Goal: Task Accomplishment & Management: Complete application form

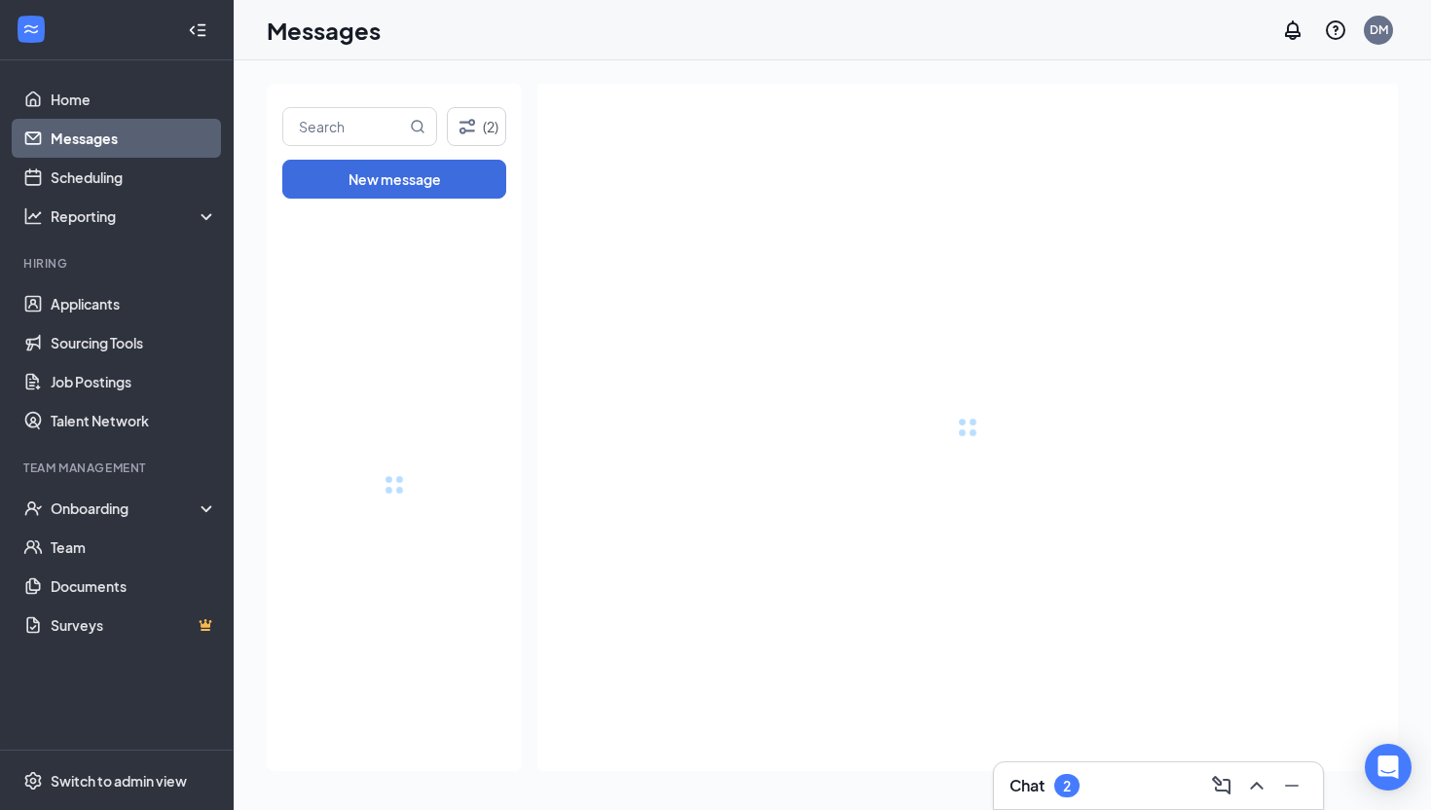
click at [794, 721] on div "Chat 2" at bounding box center [1159, 785] width 298 height 31
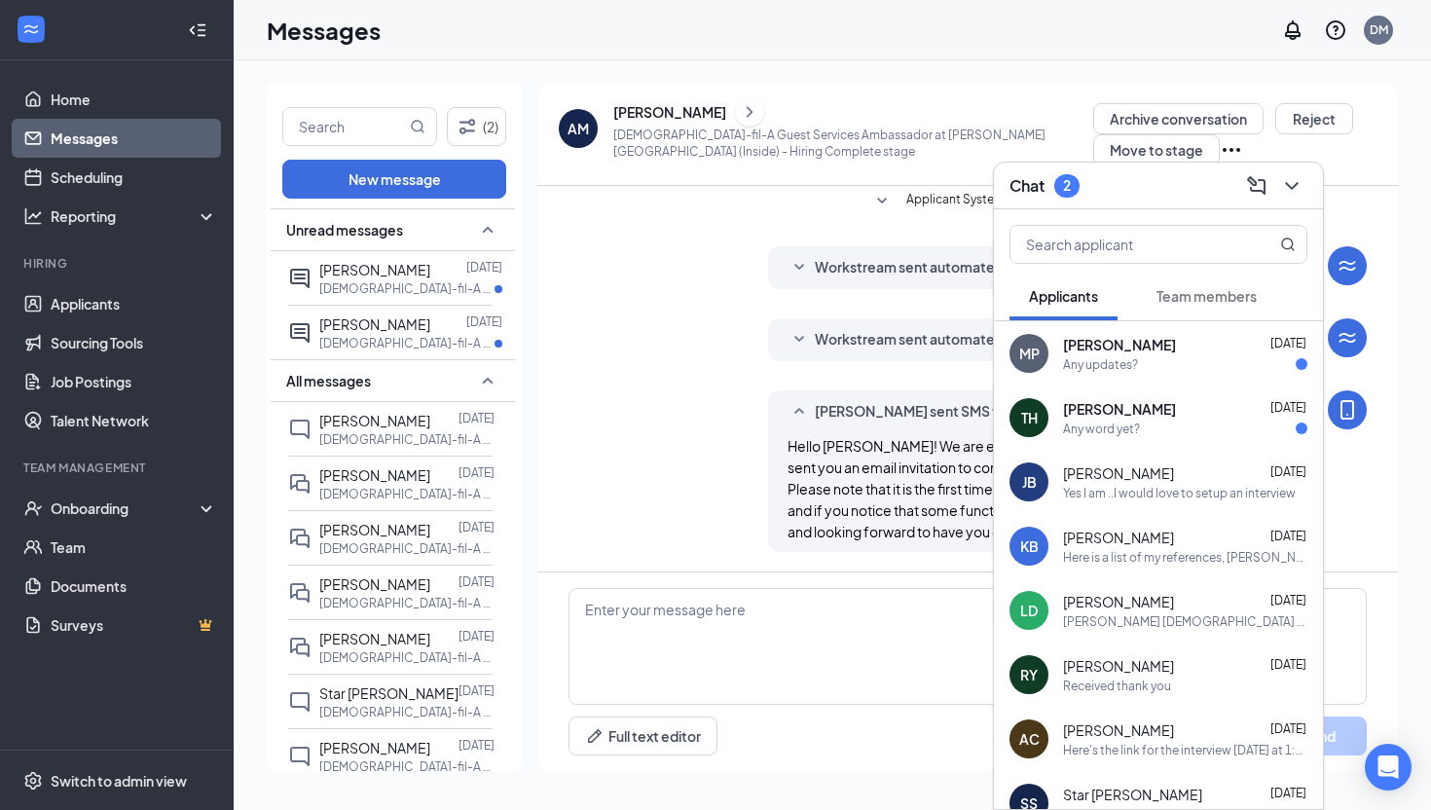
scroll to position [1431, 0]
click at [794, 415] on span "[PERSON_NAME]" at bounding box center [1119, 408] width 113 height 19
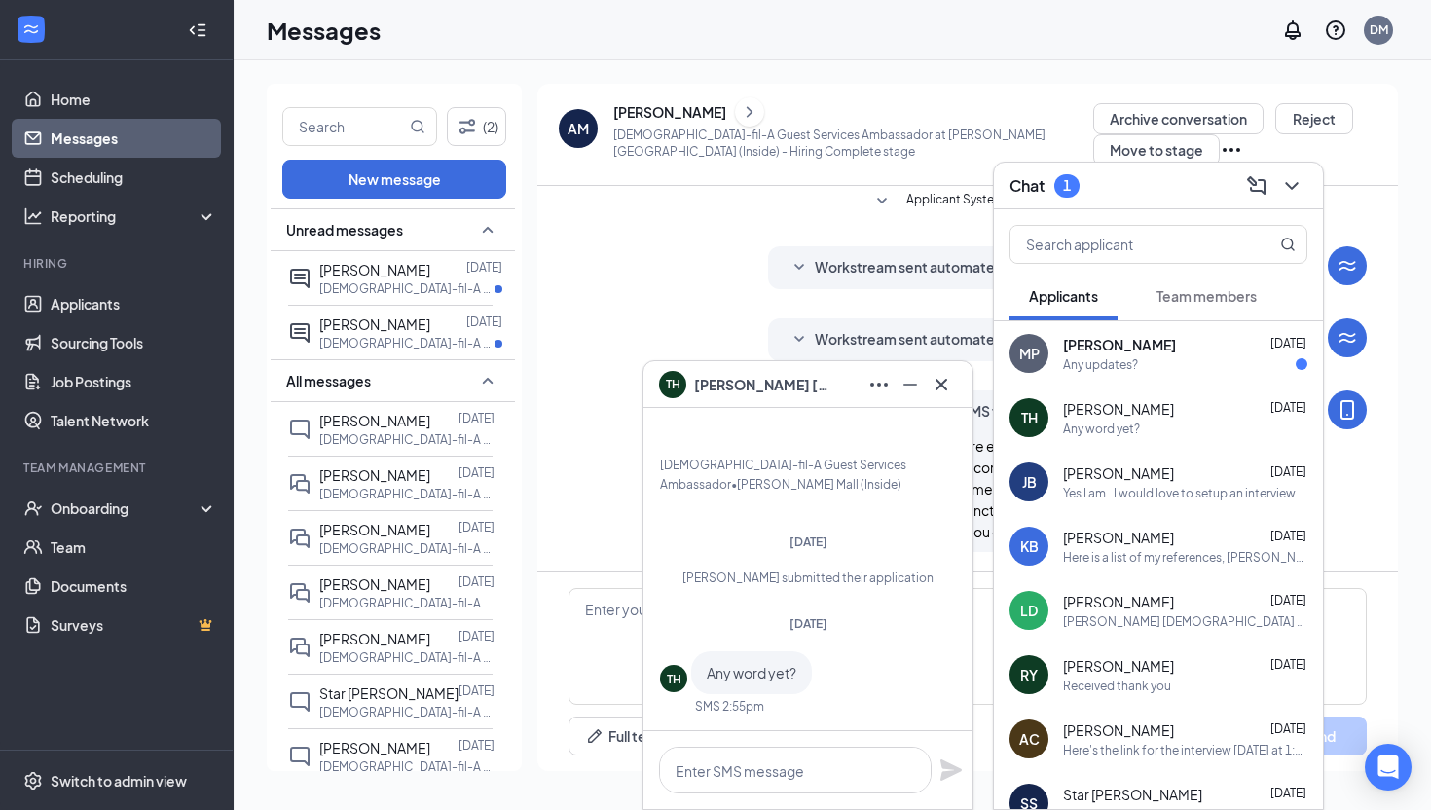
click at [794, 372] on div "MP [PERSON_NAME] [DATE] Any updates?" at bounding box center [1158, 353] width 329 height 64
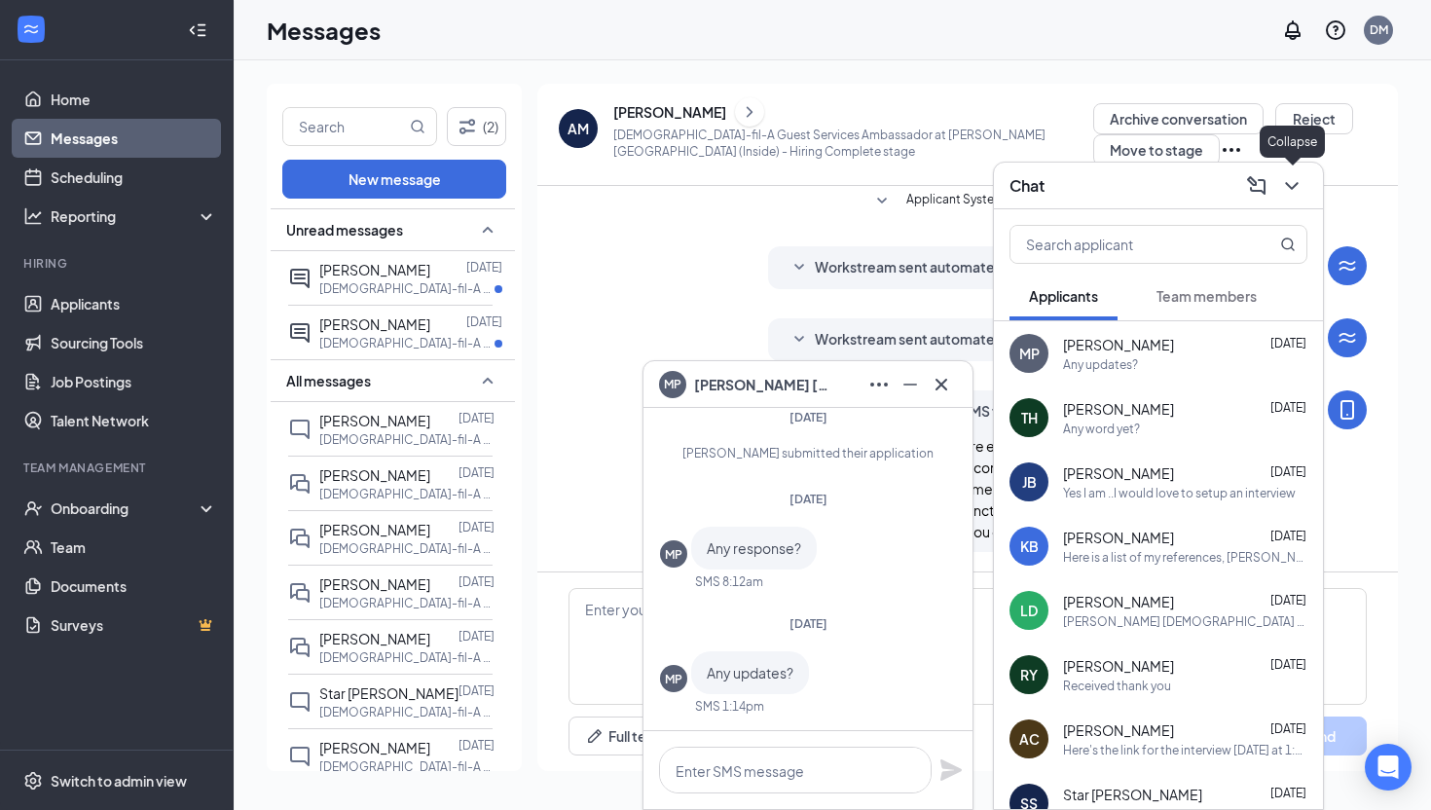
click at [794, 182] on icon "ChevronDown" at bounding box center [1291, 186] width 13 height 8
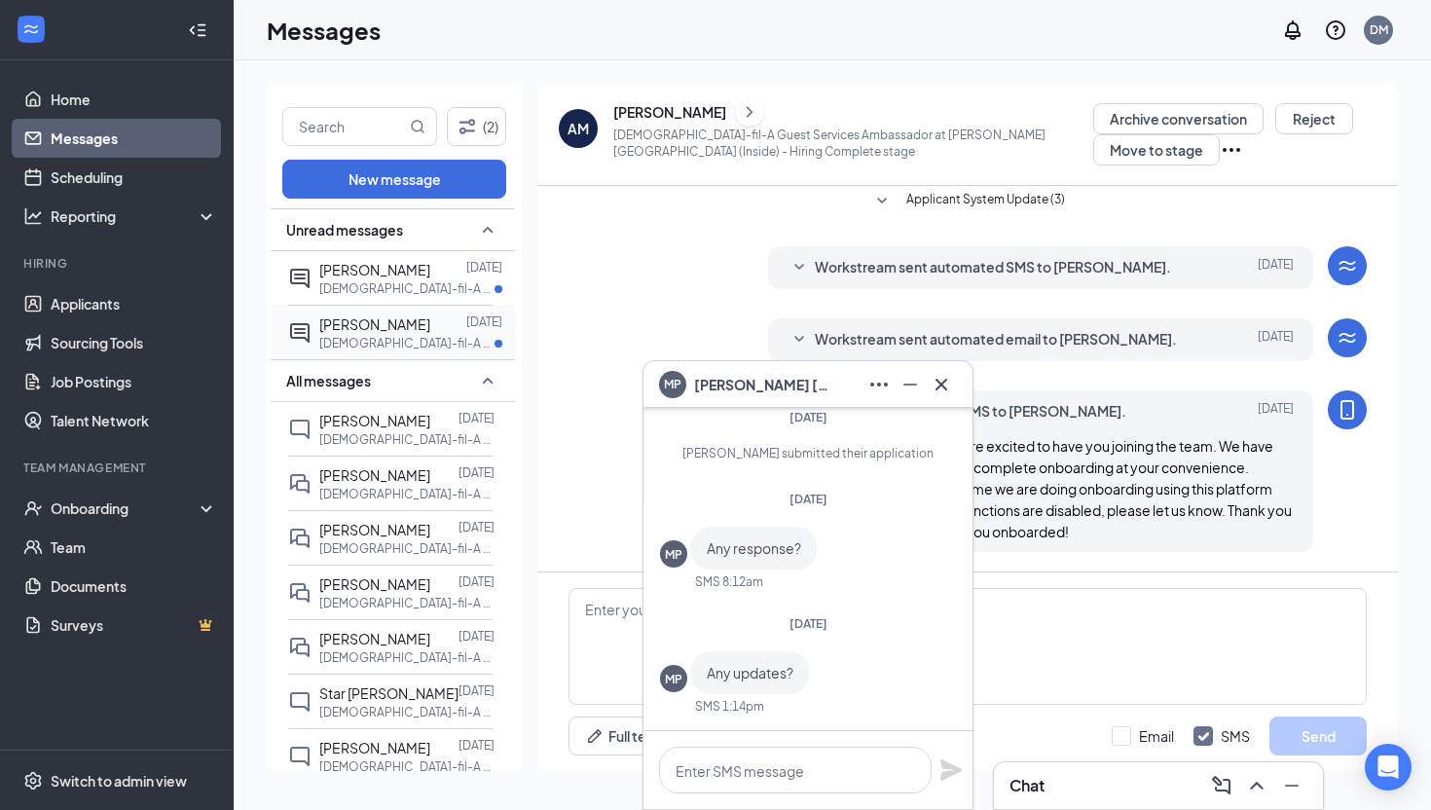
click at [409, 318] on span "[PERSON_NAME]" at bounding box center [374, 324] width 111 height 18
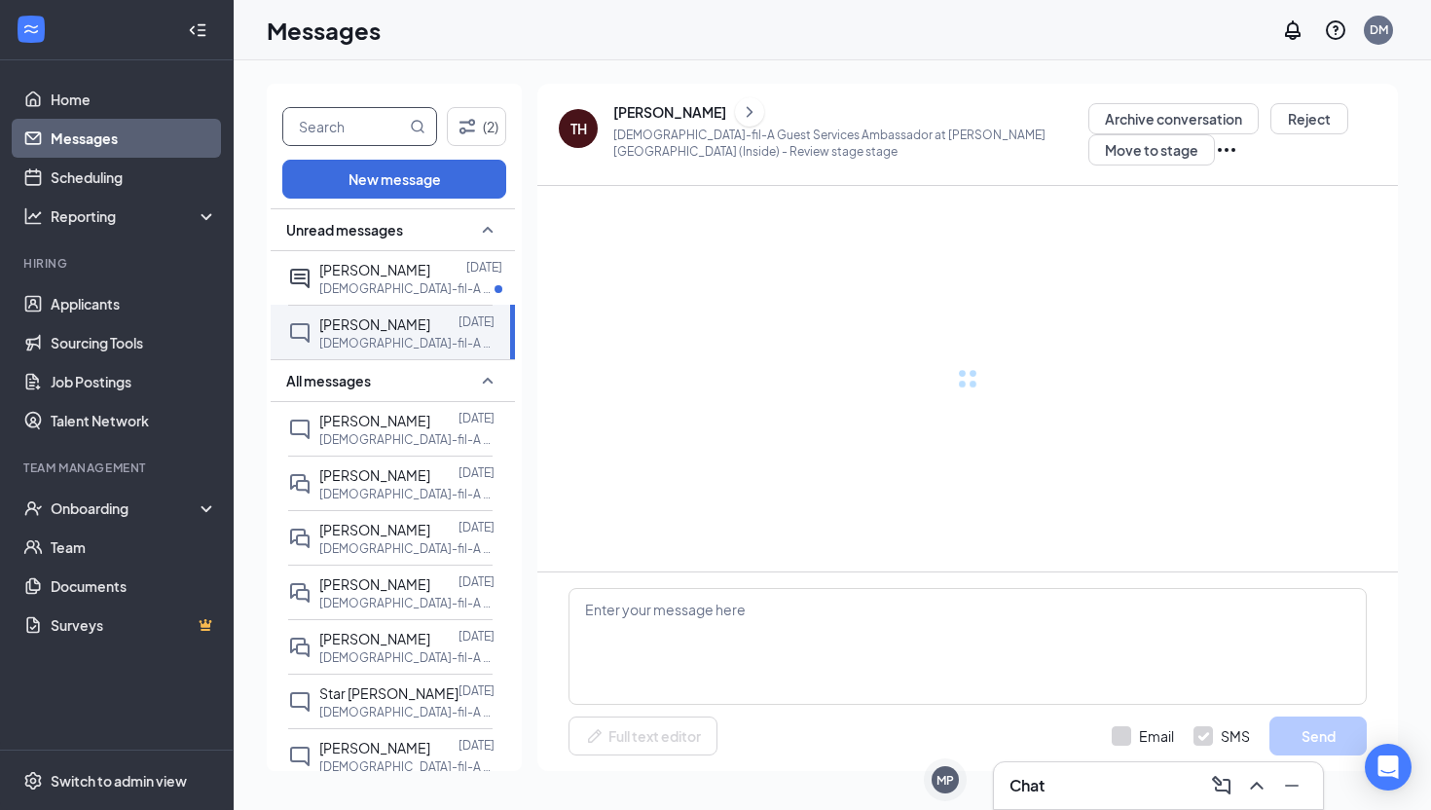
click at [322, 125] on input "text" at bounding box center [344, 126] width 123 height 37
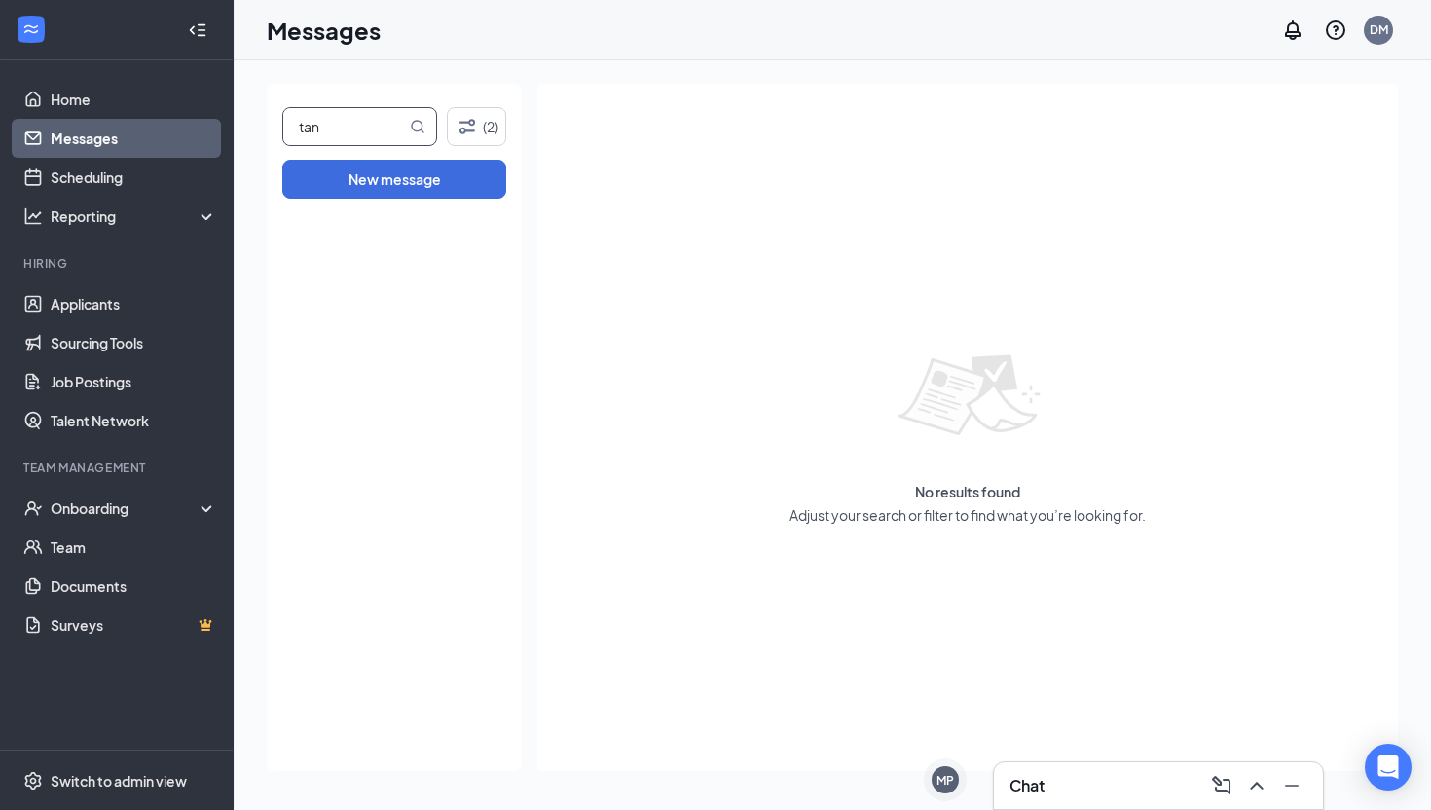
click at [372, 123] on input "tan" at bounding box center [344, 126] width 123 height 37
type input "t"
click at [92, 91] on link "Home" at bounding box center [134, 99] width 166 height 39
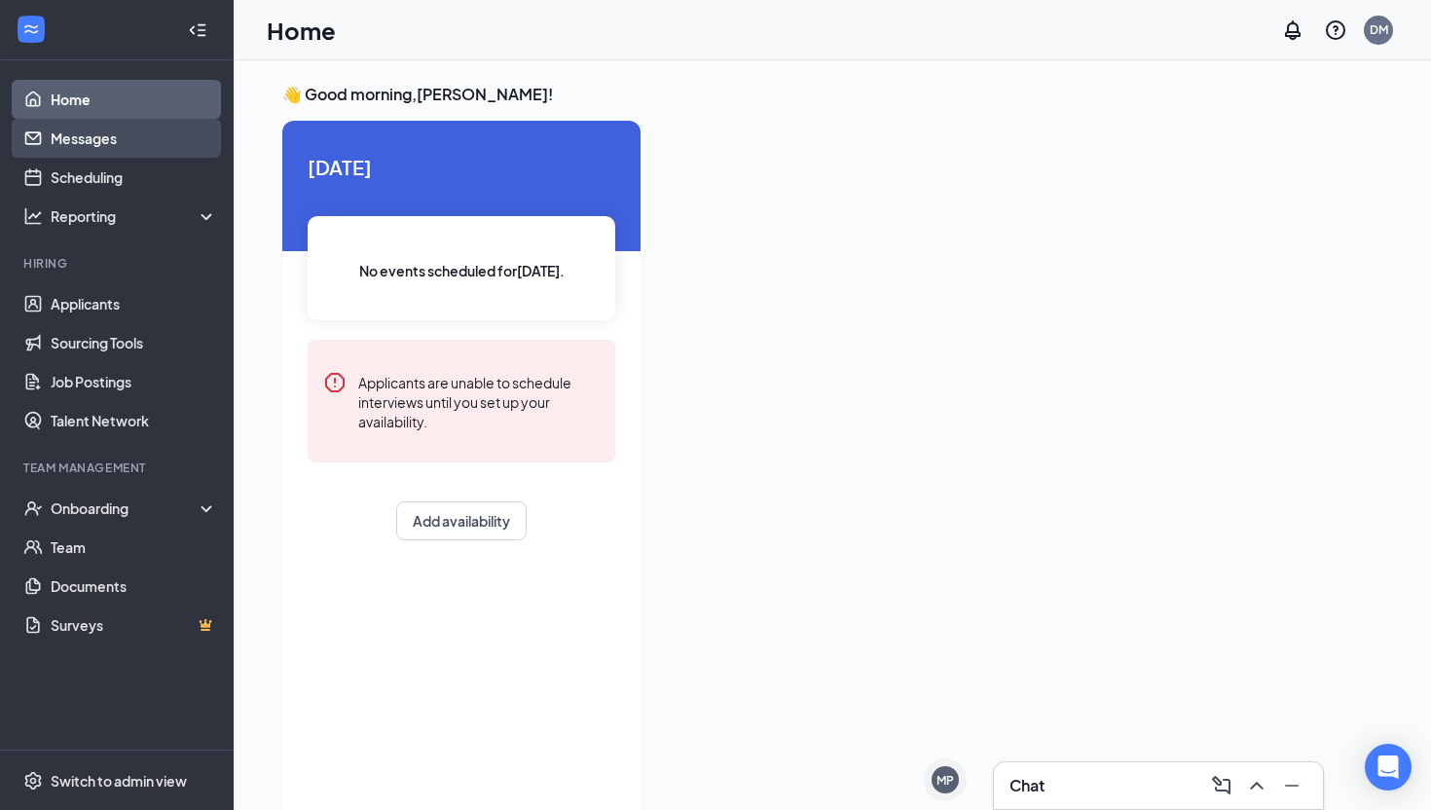
click at [82, 147] on link "Messages" at bounding box center [134, 138] width 166 height 39
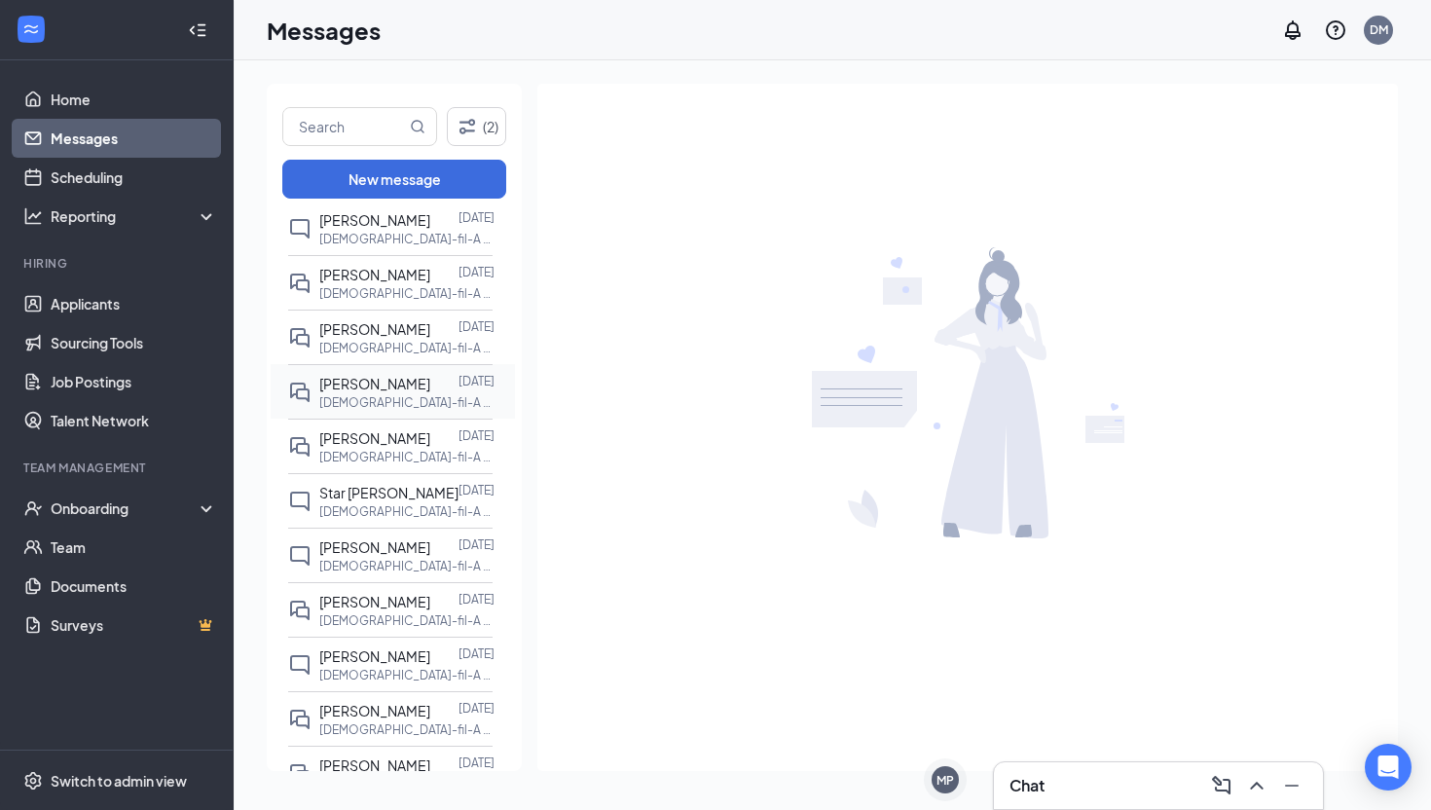
scroll to position [184, 0]
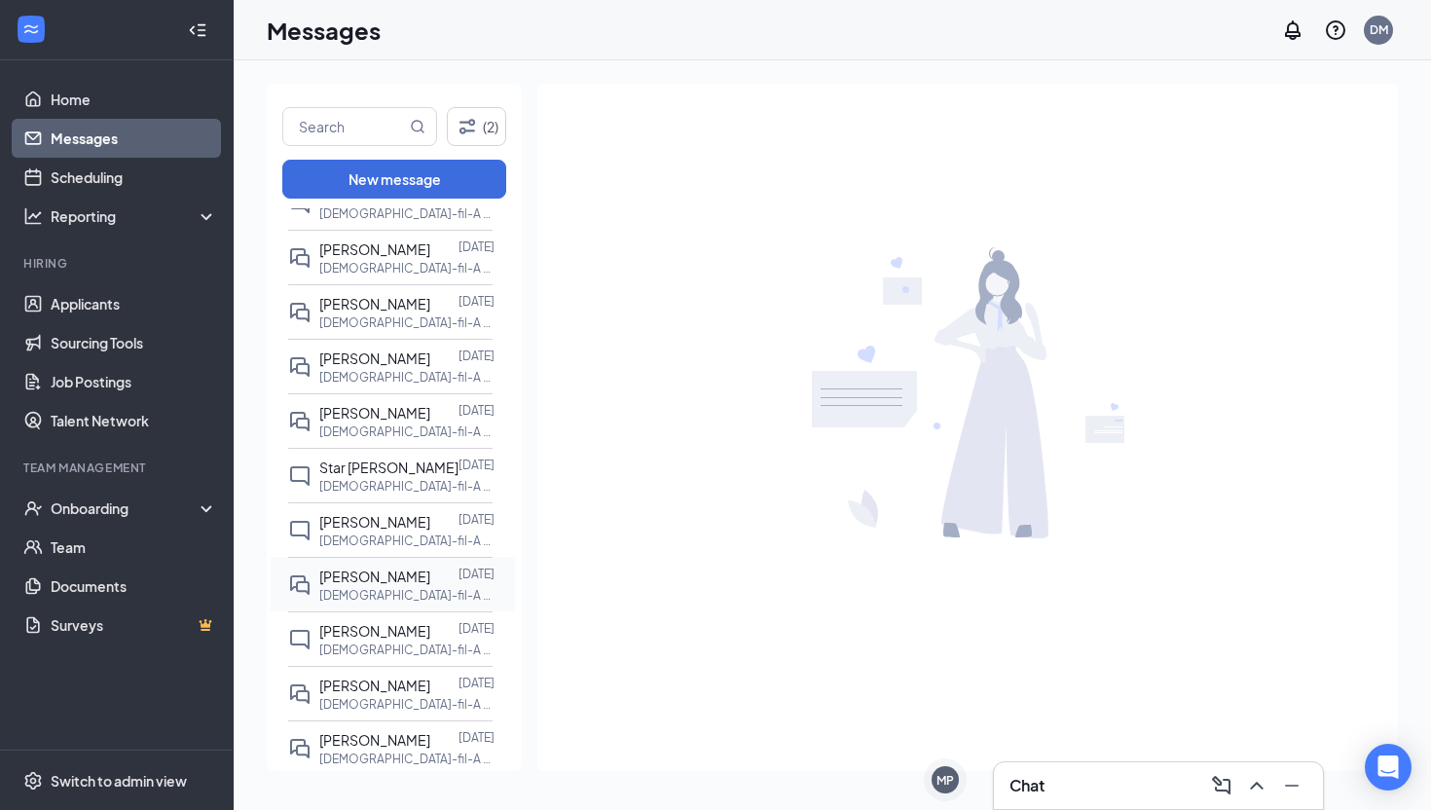
click at [380, 587] on p "[DEMOGRAPHIC_DATA]-fil-A Guest Services Ambassador at [PERSON_NAME][GEOGRAPHIC_…" at bounding box center [406, 595] width 175 height 17
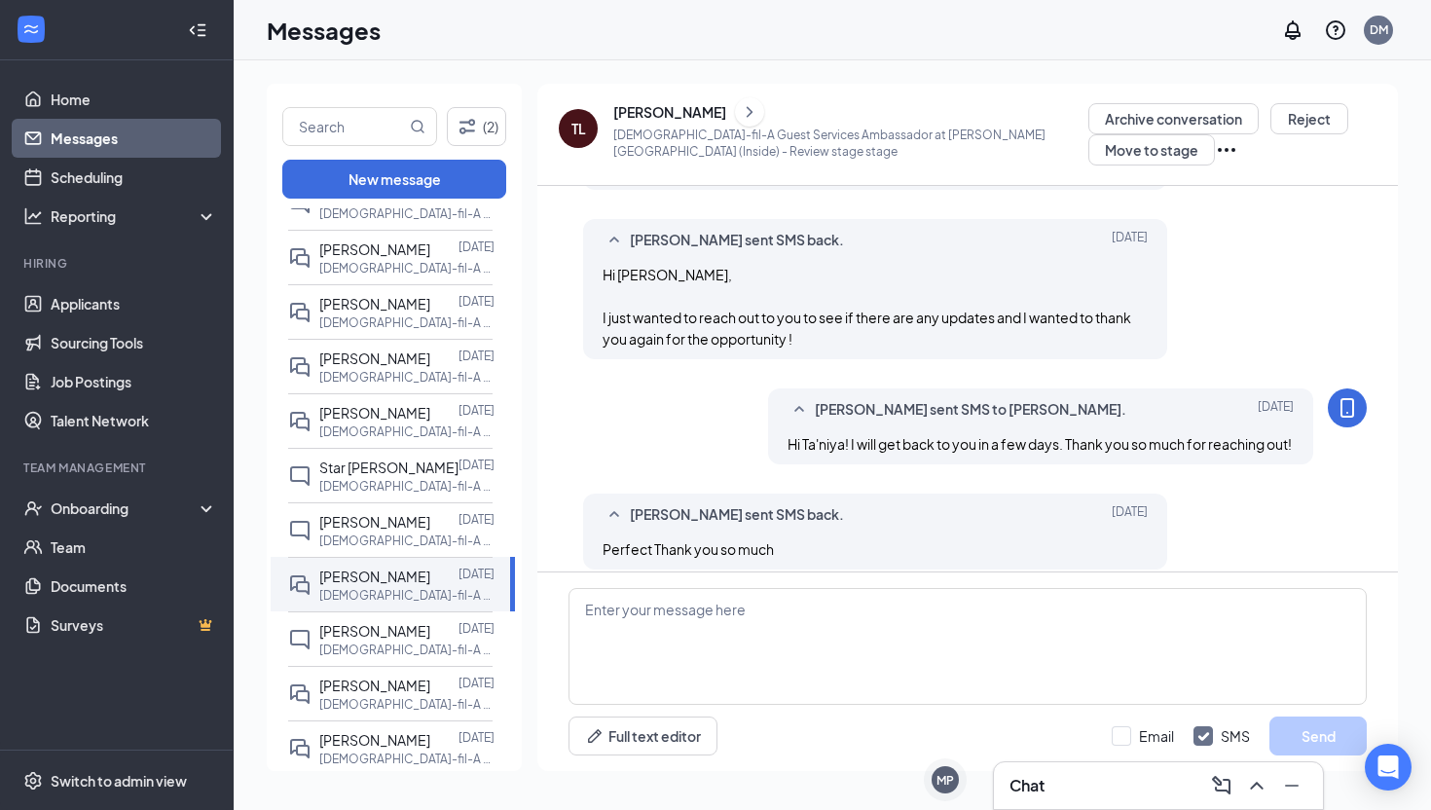
click at [747, 110] on icon "ChevronRight" at bounding box center [750, 111] width 6 height 11
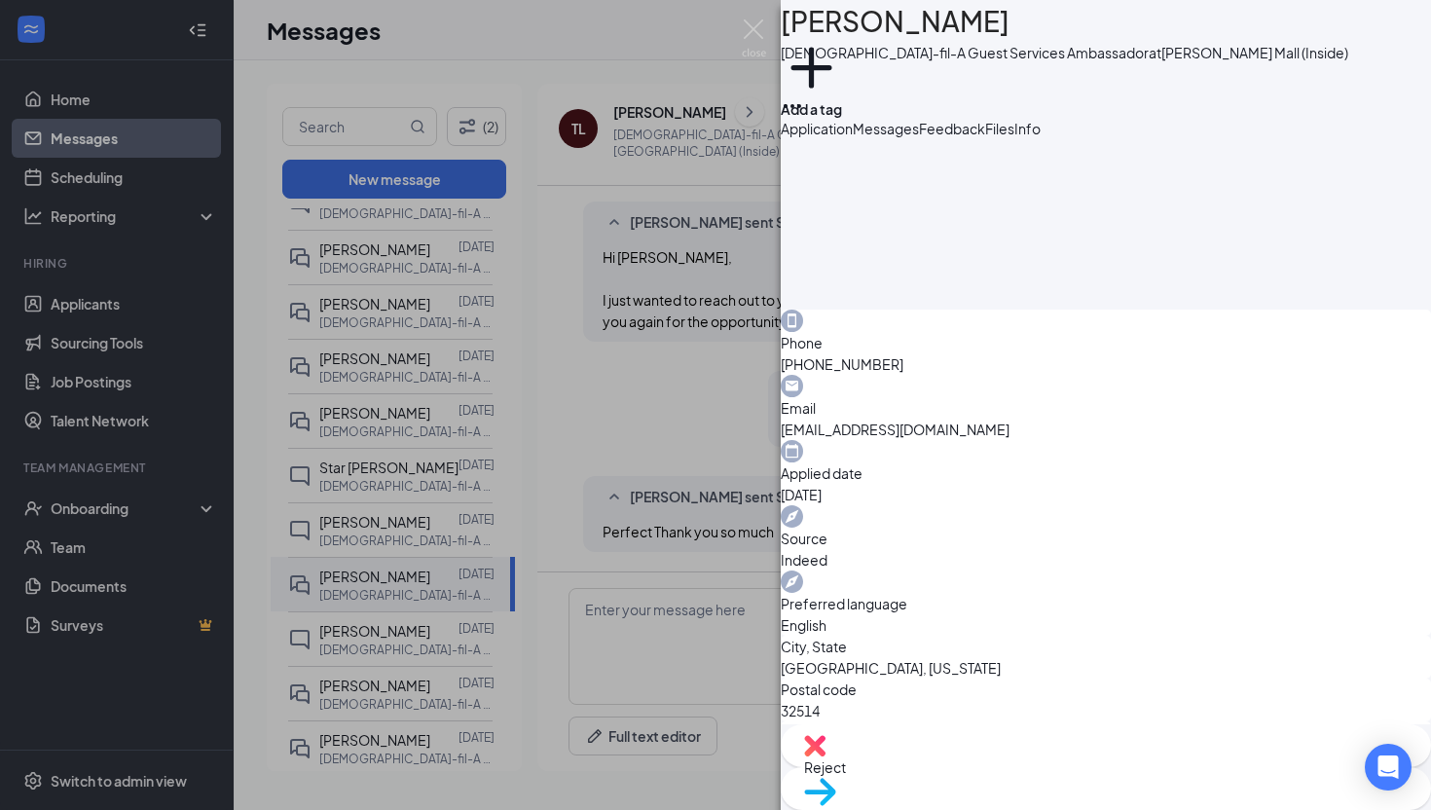
scroll to position [469, 0]
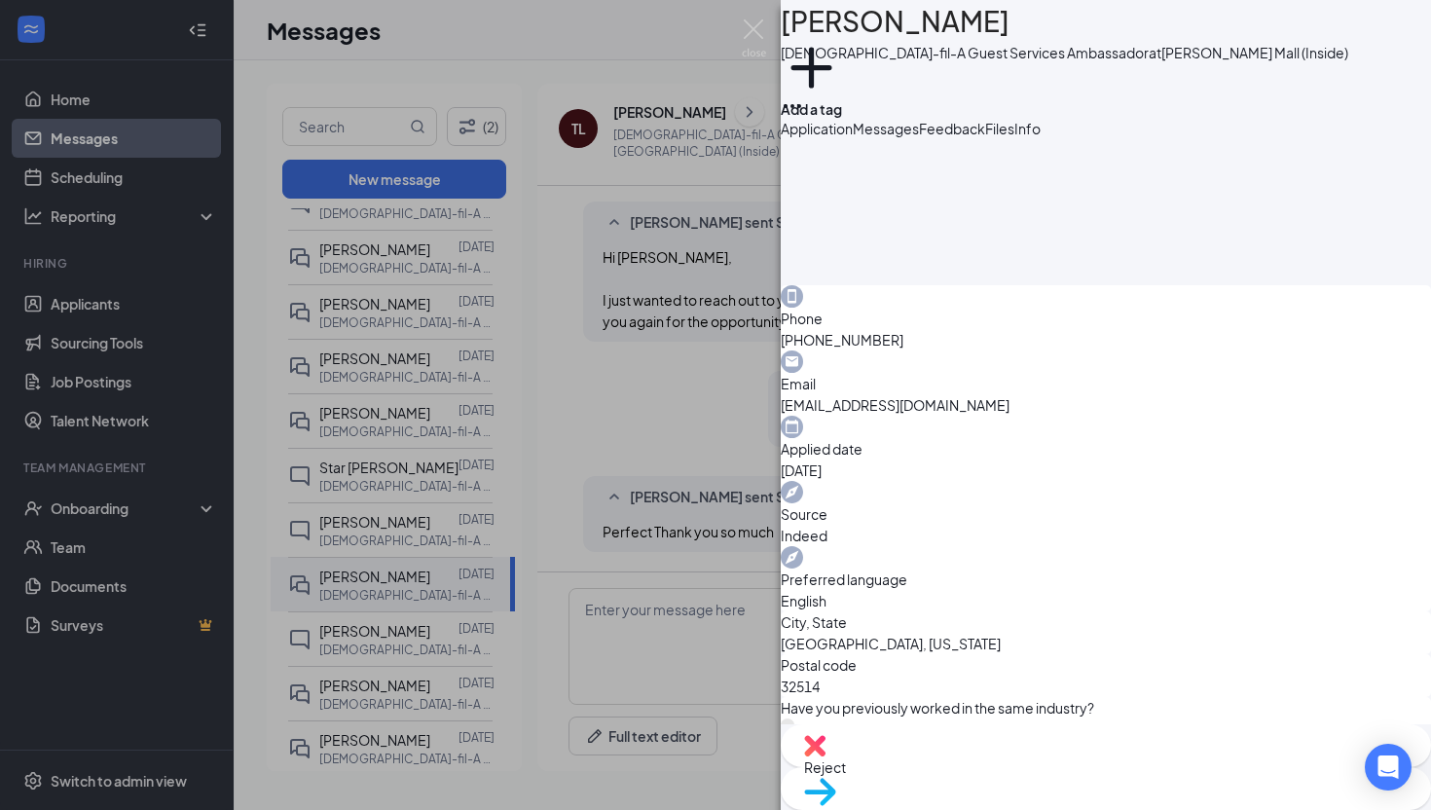
click at [794, 721] on div "Move to stage" at bounding box center [1106, 788] width 650 height 43
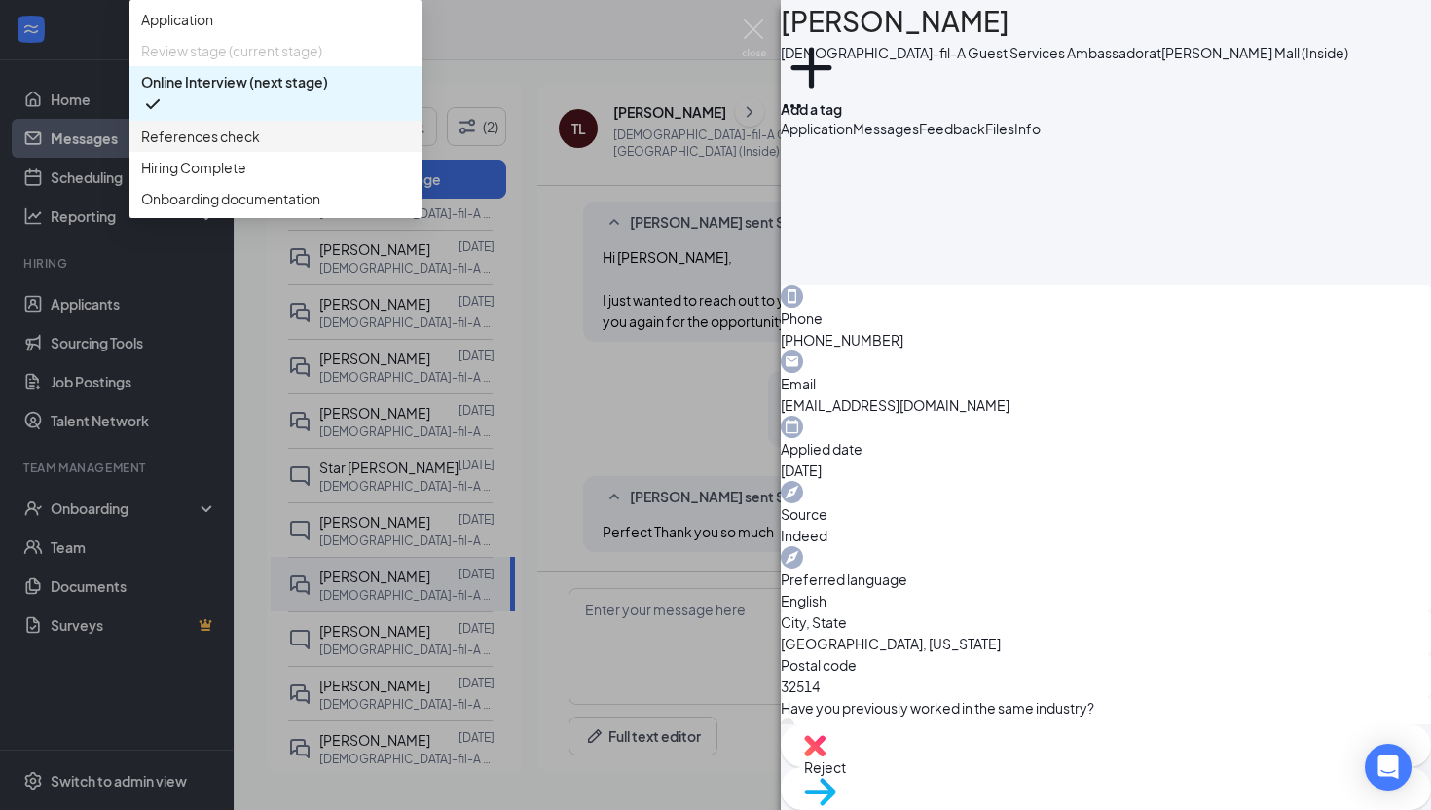
scroll to position [21, 0]
click at [422, 183] on div "Hiring Complete" at bounding box center [275, 167] width 292 height 31
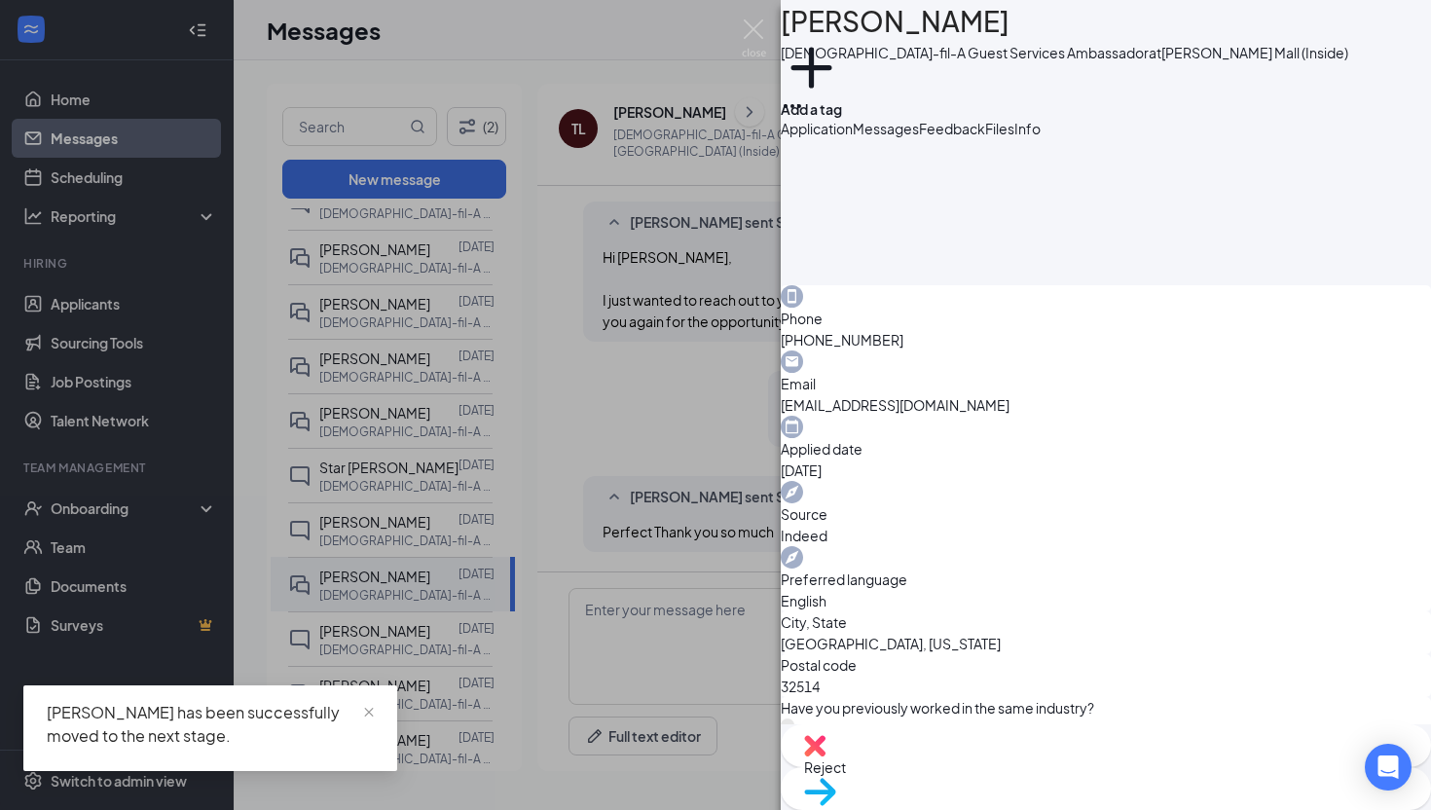
click at [173, 479] on div "TL TA'[PERSON_NAME][DEMOGRAPHIC_DATA]-fil-A Guest Services Ambassador at [PERSO…" at bounding box center [715, 405] width 1431 height 810
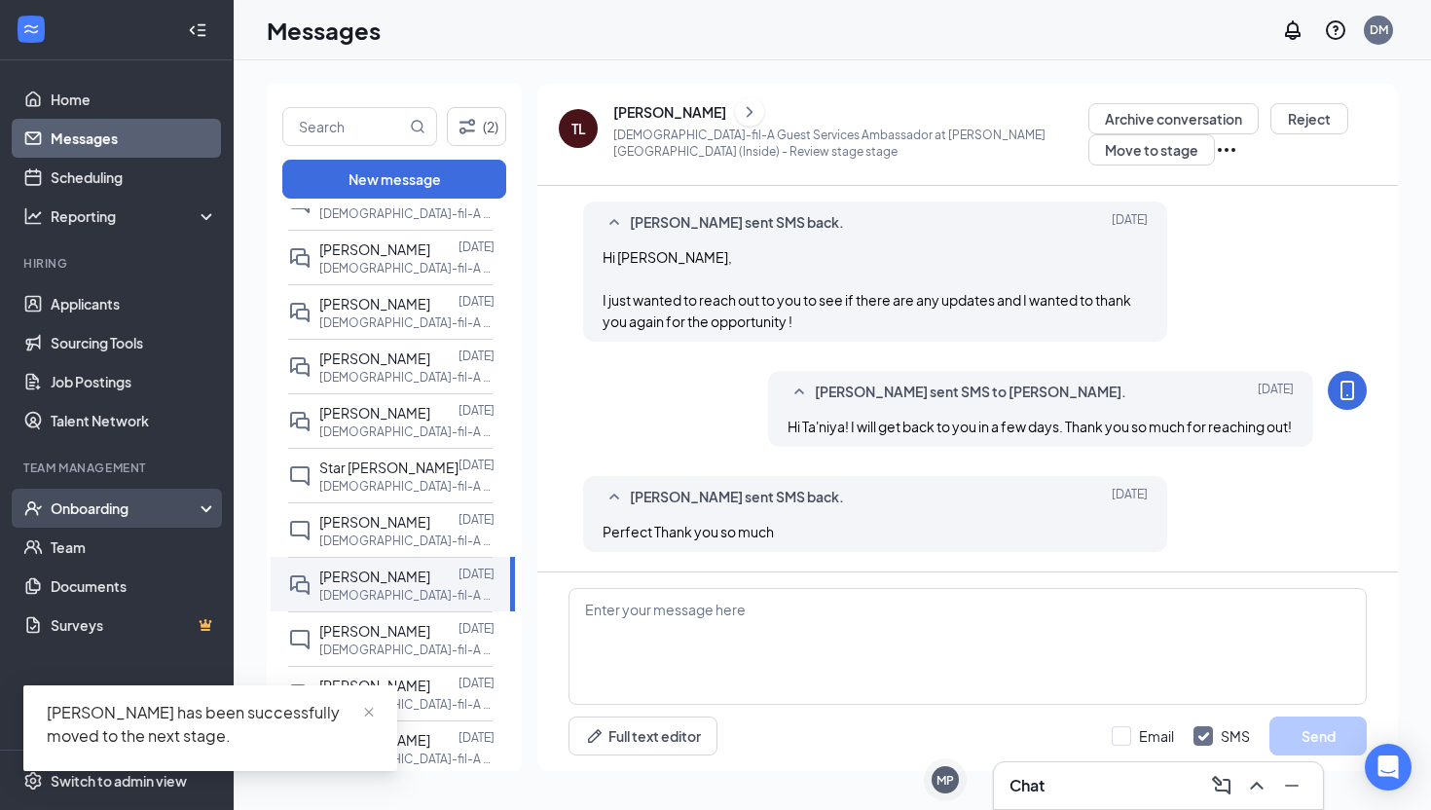
click at [158, 503] on div "Onboarding" at bounding box center [126, 507] width 150 height 19
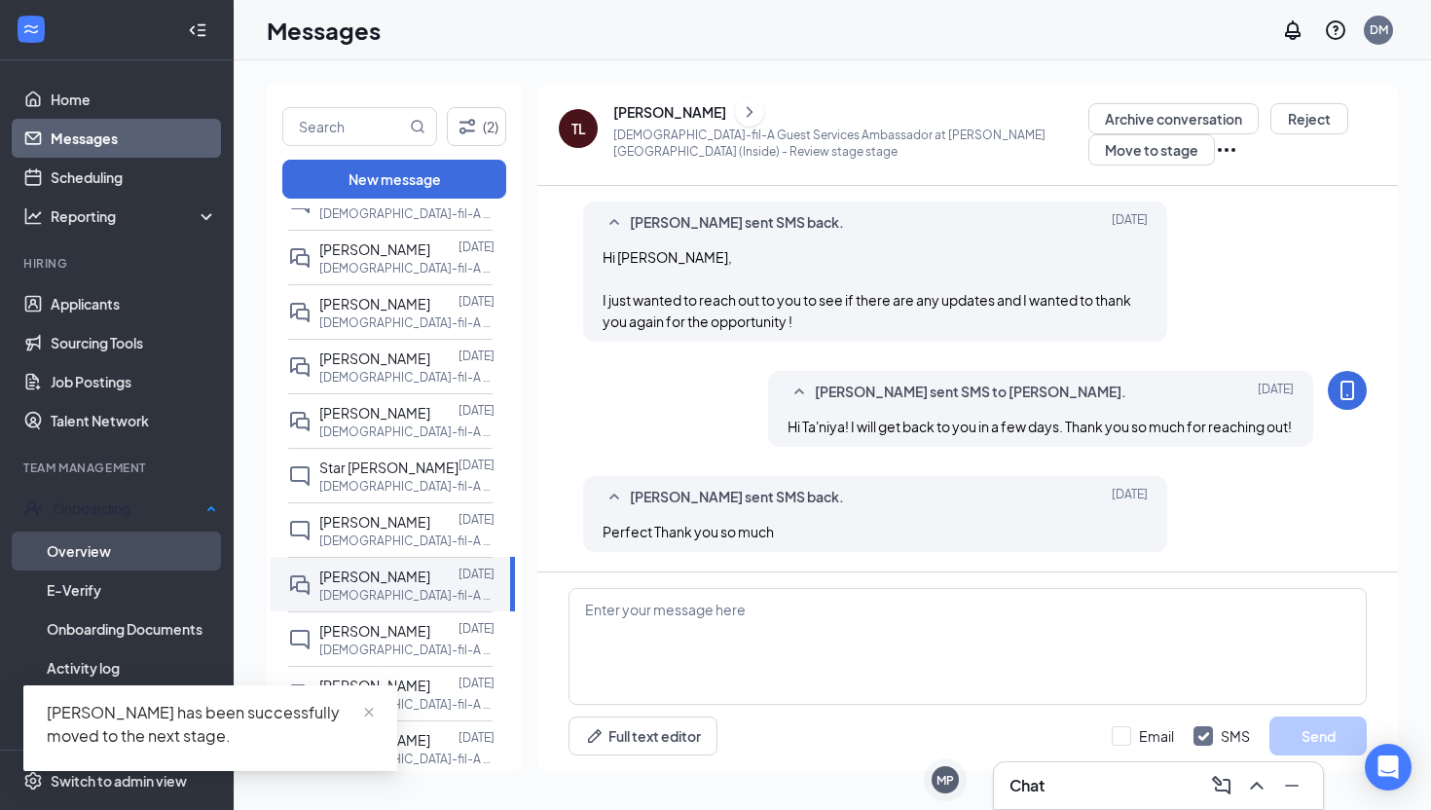
click at [150, 550] on link "Overview" at bounding box center [132, 551] width 170 height 39
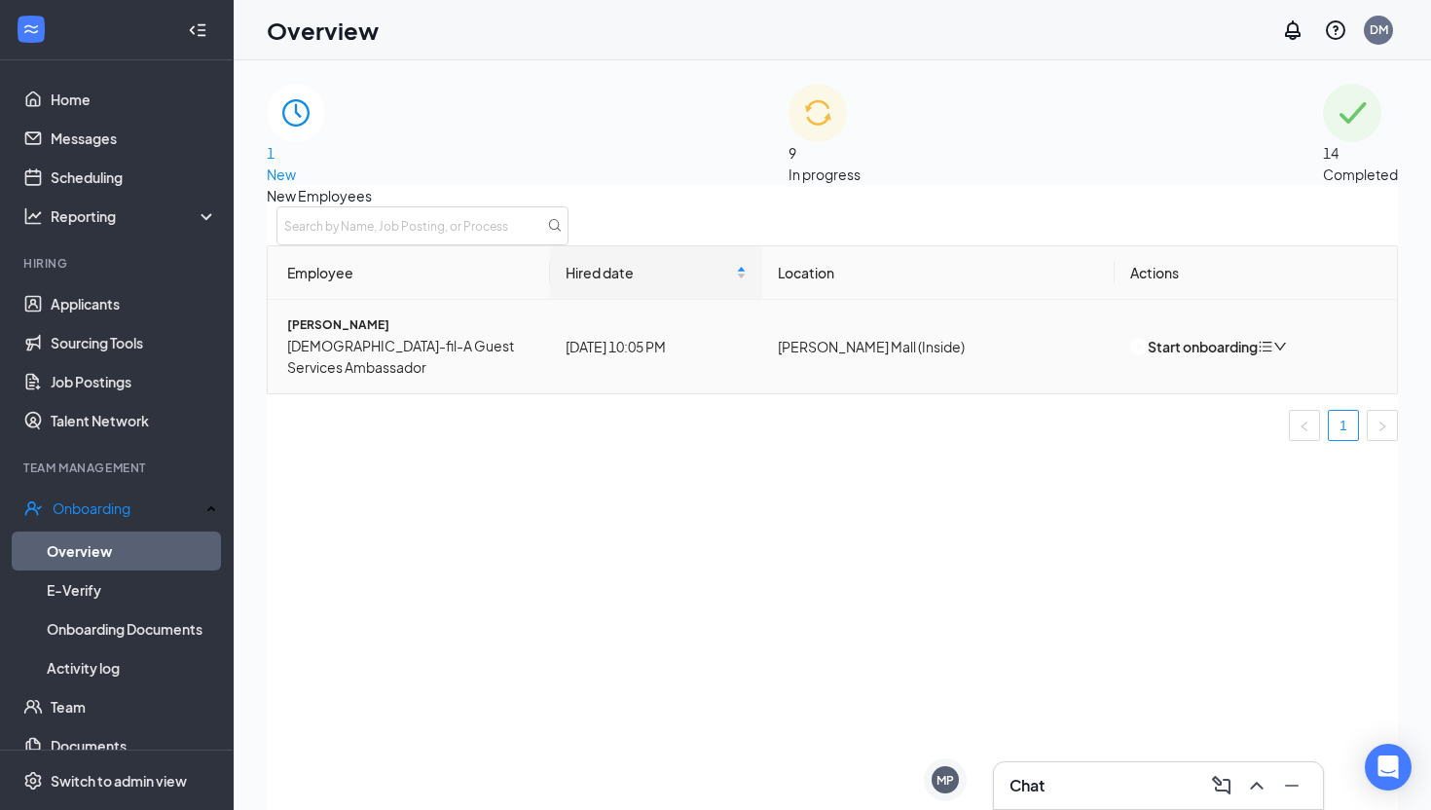
click at [794, 379] on td "Start onboarding" at bounding box center [1256, 346] width 282 height 93
click at [794, 357] on div "Start onboarding" at bounding box center [1194, 346] width 128 height 21
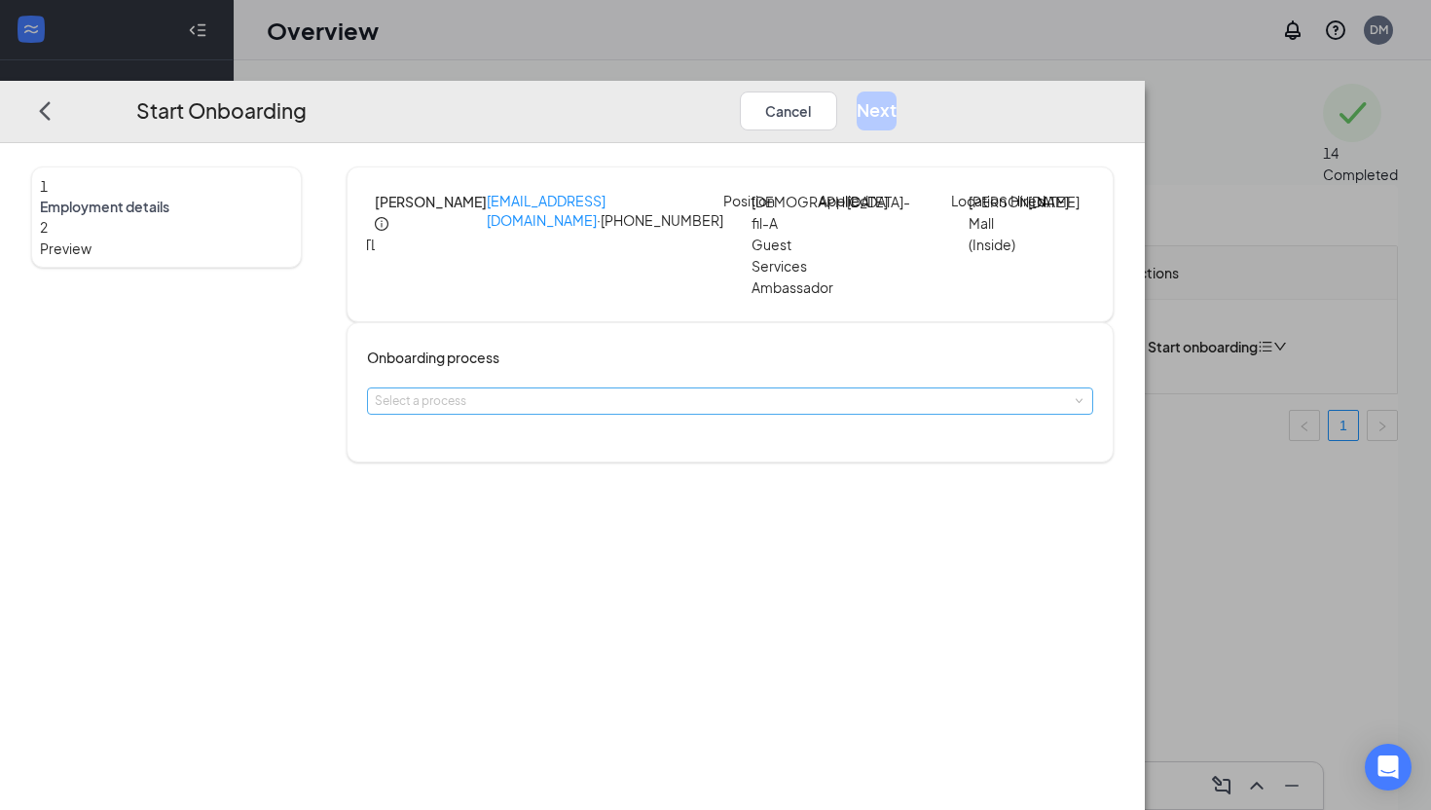
click at [613, 411] on div "Select a process" at bounding box center [726, 400] width 702 height 19
click at [607, 461] on span "Team Member Onboarding" at bounding box center [586, 455] width 172 height 18
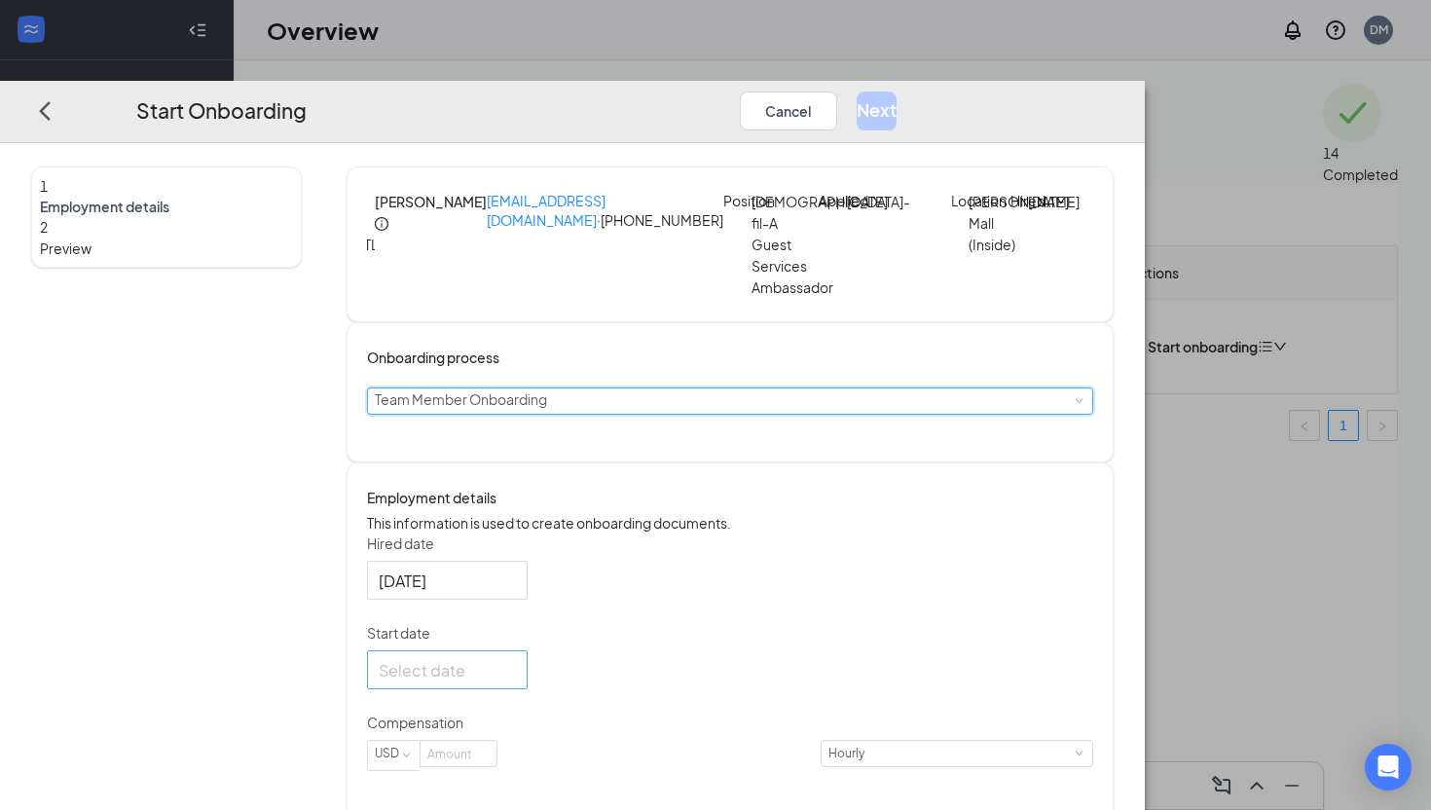
click at [512, 682] on input "Start date" at bounding box center [445, 670] width 133 height 24
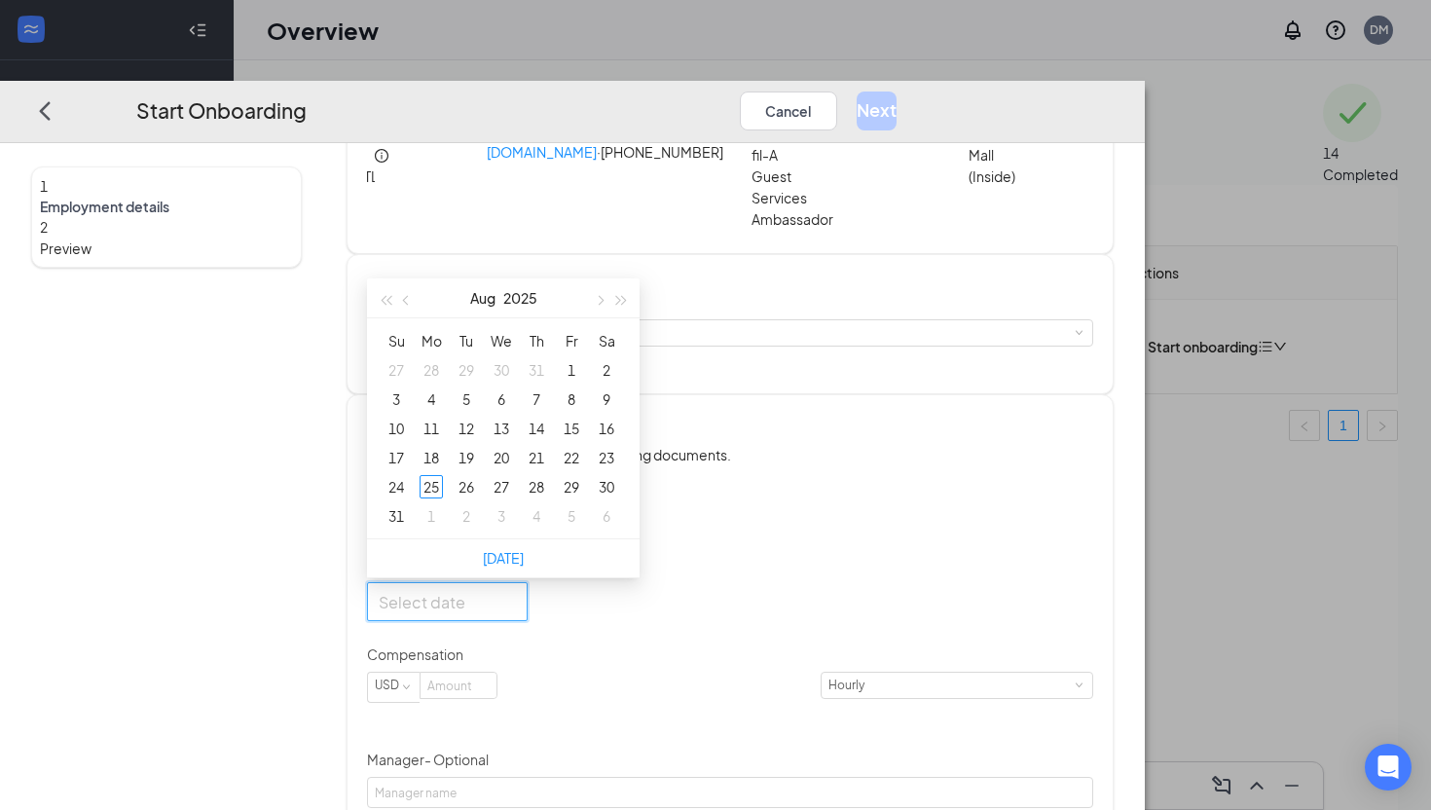
scroll to position [80, 0]
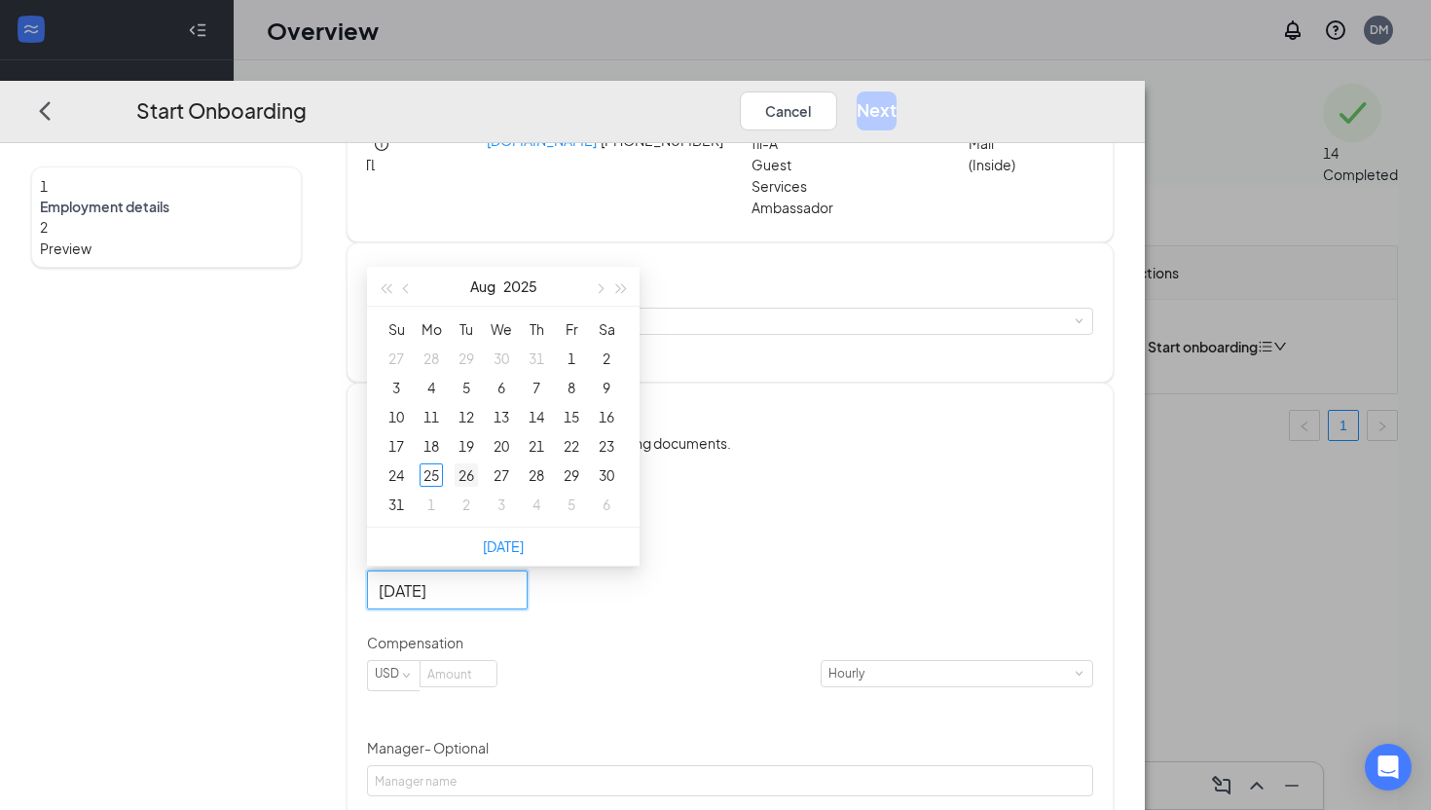
type input "[DATE]"
click at [478, 487] on div "26" at bounding box center [466, 474] width 23 height 23
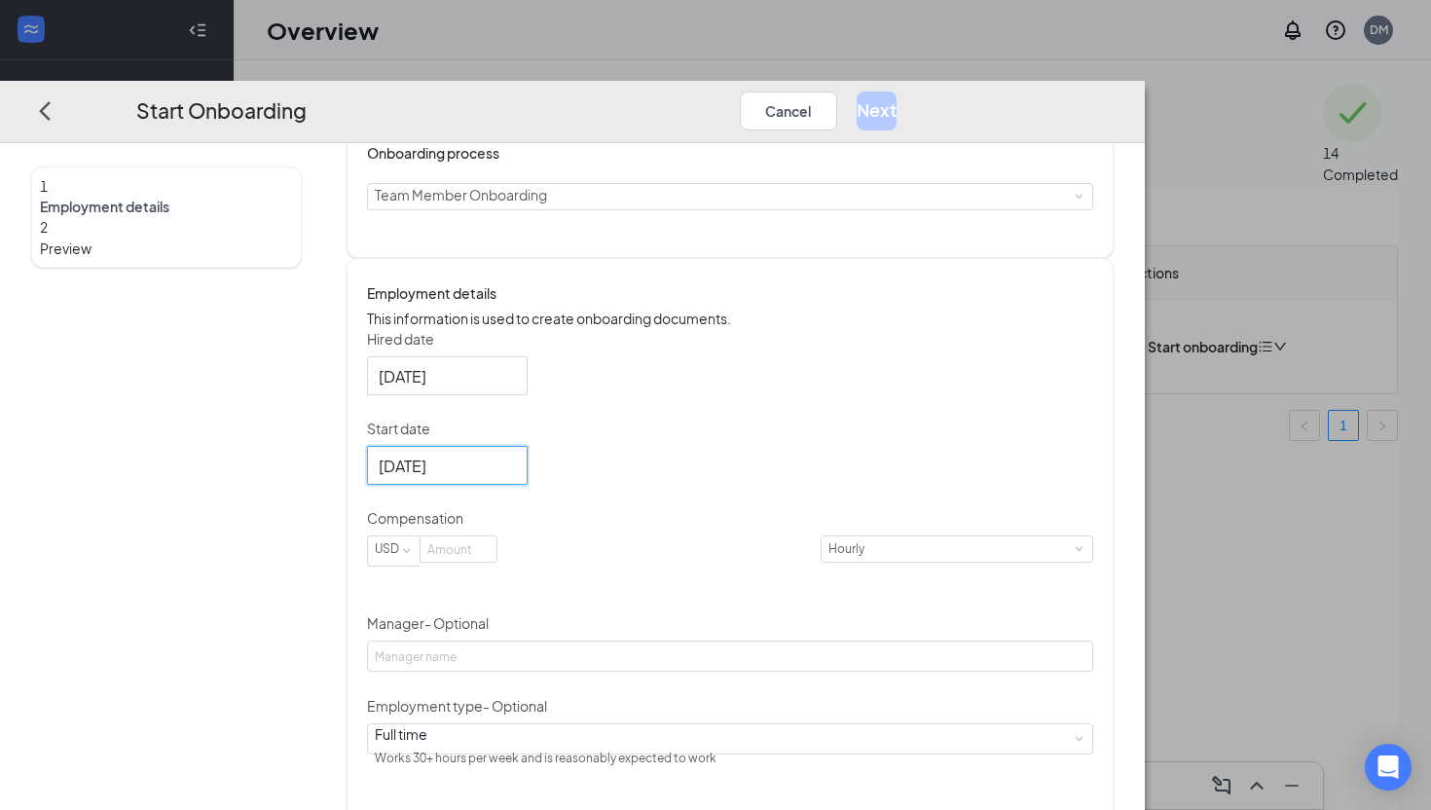
scroll to position [239, 0]
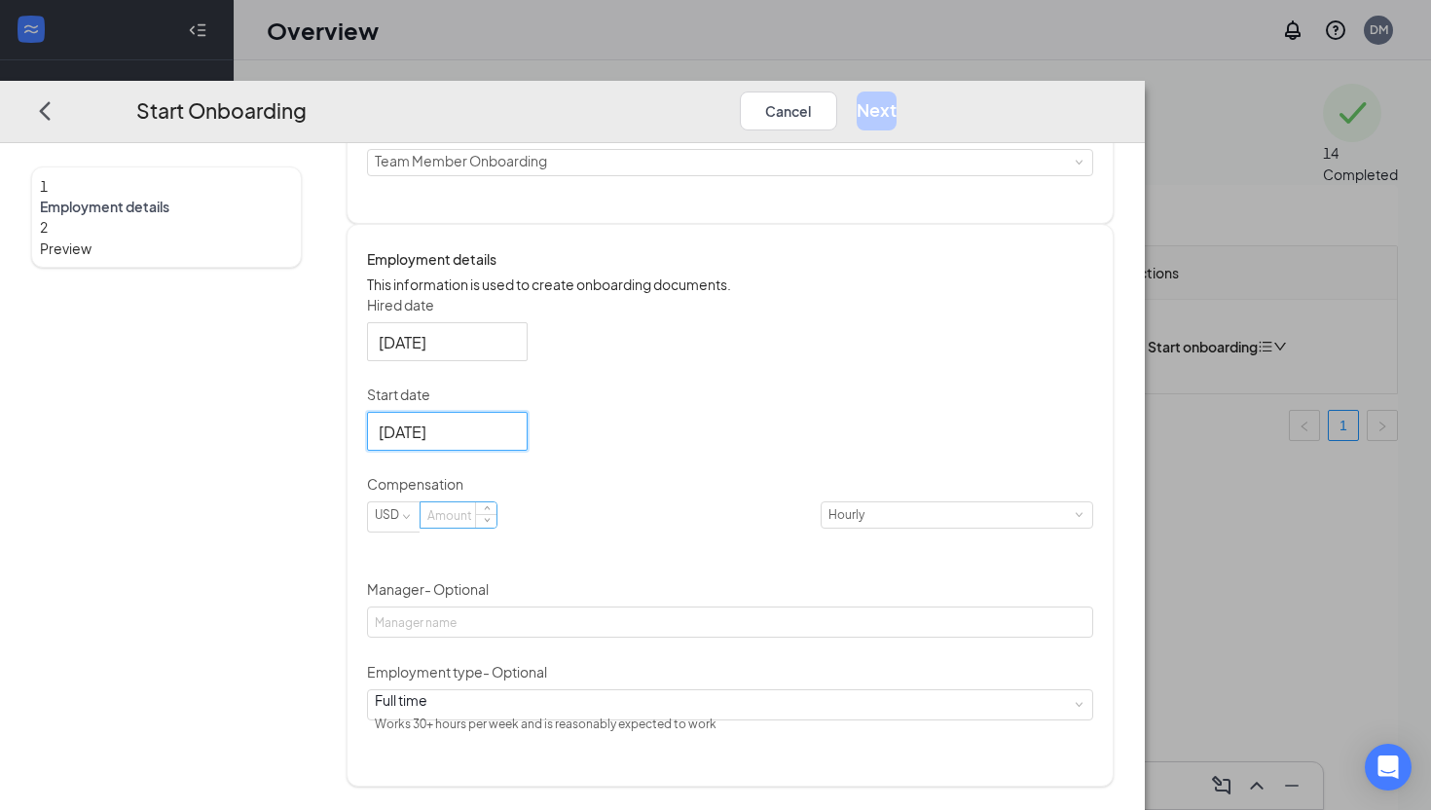
click at [497, 528] on input at bounding box center [459, 514] width 76 height 25
type input "14"
click at [794, 521] on div "Hired date [DATE] Start date [DATE] [DATE] Su Mo Tu We Th Fr Sa 27 28 29 30 31 …" at bounding box center [730, 517] width 726 height 444
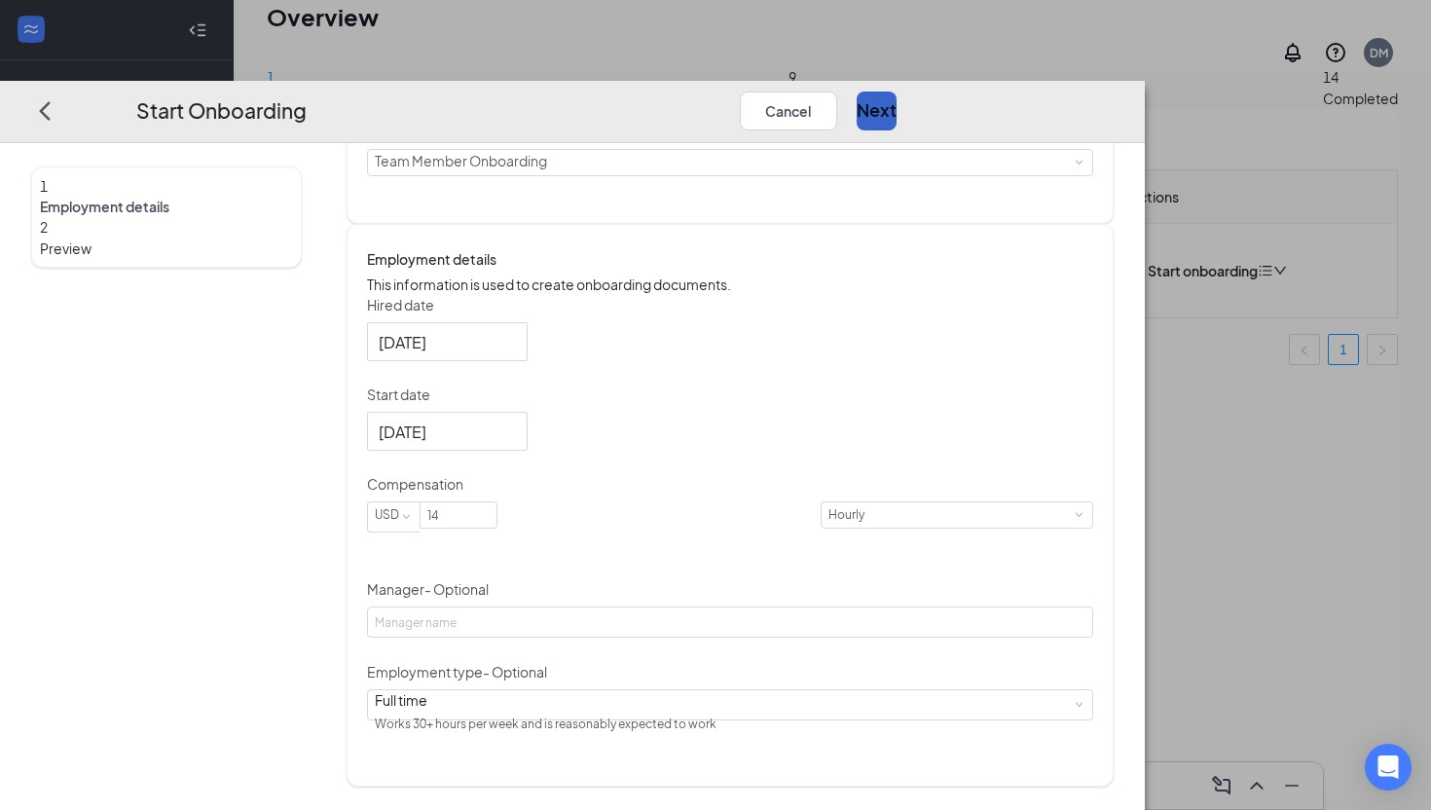
click at [794, 92] on button "Next" at bounding box center [877, 111] width 40 height 39
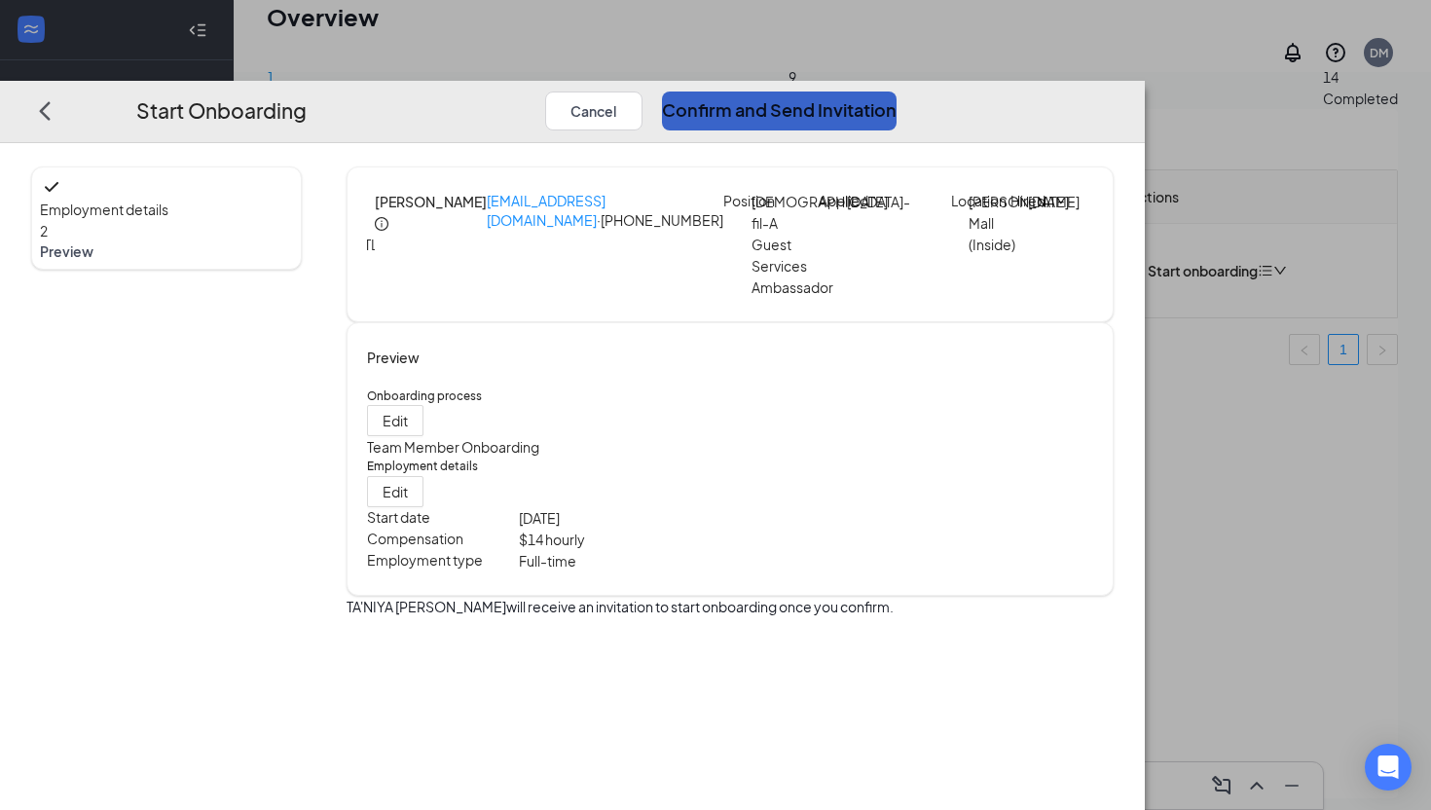
click at [794, 92] on button "Confirm and Send Invitation" at bounding box center [779, 111] width 235 height 39
